Goal: Information Seeking & Learning: Compare options

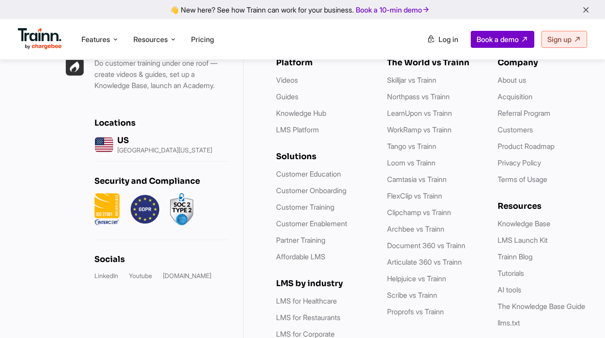
scroll to position [2676, 0]
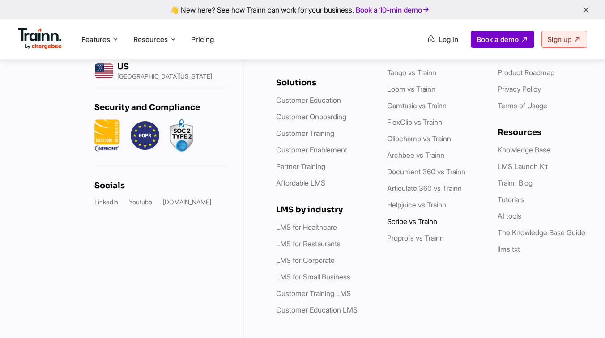
click at [403, 217] on link "Scribe vs Trainn" at bounding box center [412, 221] width 50 height 9
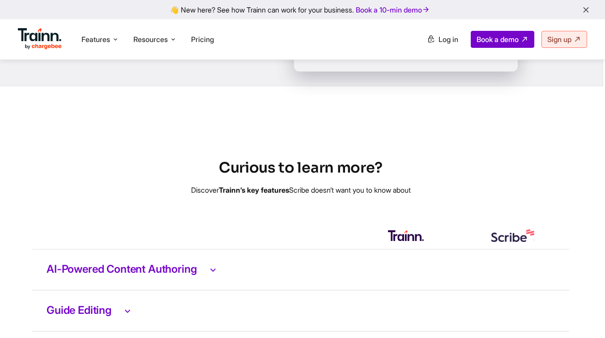
scroll to position [1728, 2]
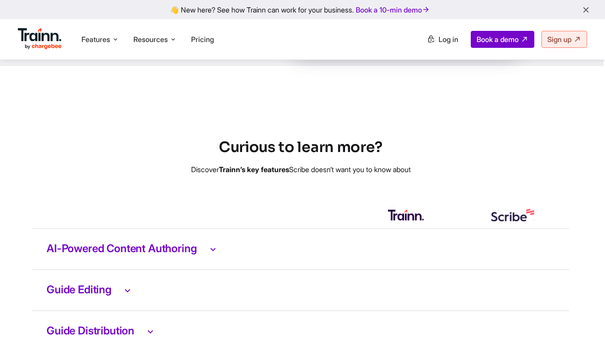
drag, startPoint x: 422, startPoint y: 200, endPoint x: 180, endPoint y: 199, distance: 242.4
click at [180, 175] on p "Discover [PERSON_NAME]’s key features [PERSON_NAME] doesn’t want you to know ab…" at bounding box center [300, 169] width 605 height 11
click at [182, 175] on p "Discover [PERSON_NAME]’s key features [PERSON_NAME] doesn’t want you to know ab…" at bounding box center [300, 169] width 605 height 11
drag, startPoint x: 180, startPoint y: 195, endPoint x: 418, endPoint y: 200, distance: 237.5
click at [418, 175] on p "Discover [PERSON_NAME]’s key features [PERSON_NAME] doesn’t want you to know ab…" at bounding box center [300, 169] width 605 height 11
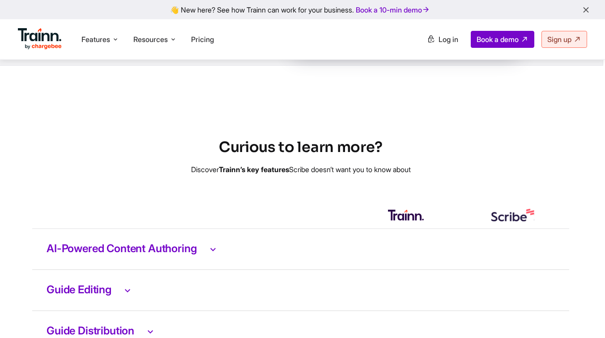
click at [433, 175] on p "Discover [PERSON_NAME]’s key features [PERSON_NAME] doesn’t want you to know ab…" at bounding box center [300, 169] width 605 height 11
